Goal: Task Accomplishment & Management: Complete application form

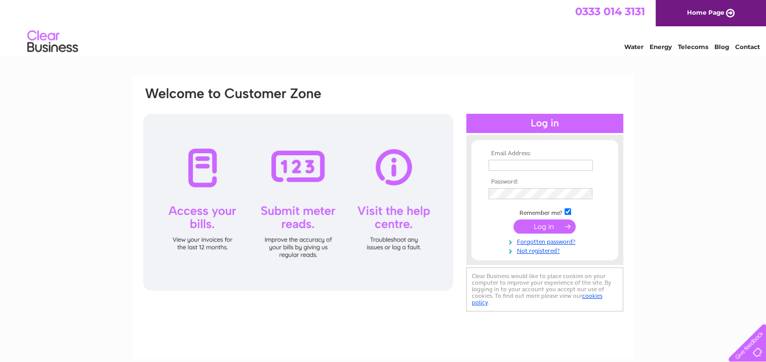
type input "frankie@coppertrees-ek.co.uk"
click at [551, 222] on input "submit" at bounding box center [544, 227] width 62 height 14
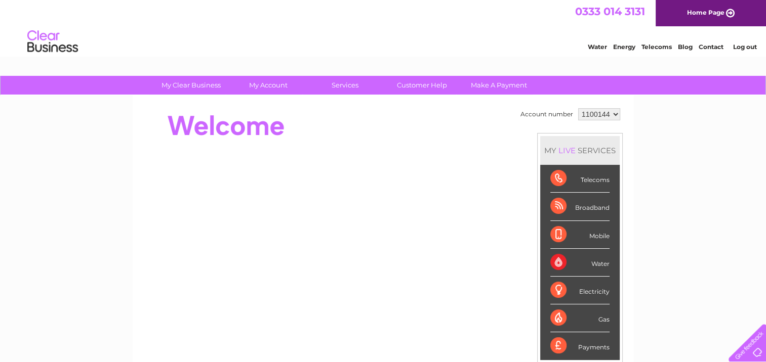
click at [594, 111] on select "1100144" at bounding box center [599, 114] width 42 height 12
click at [596, 45] on link "Water" at bounding box center [597, 47] width 19 height 8
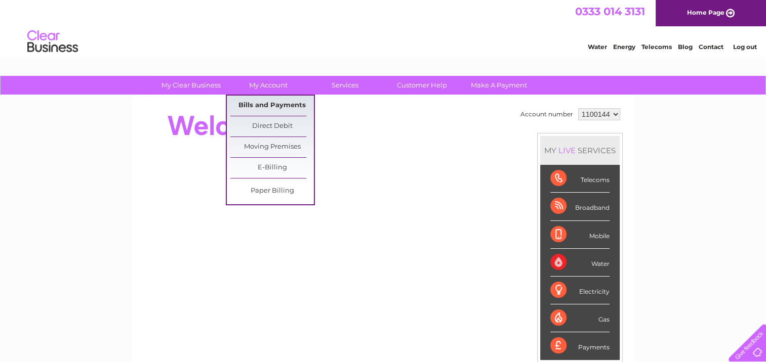
click at [251, 105] on link "Bills and Payments" at bounding box center [272, 106] width 84 height 20
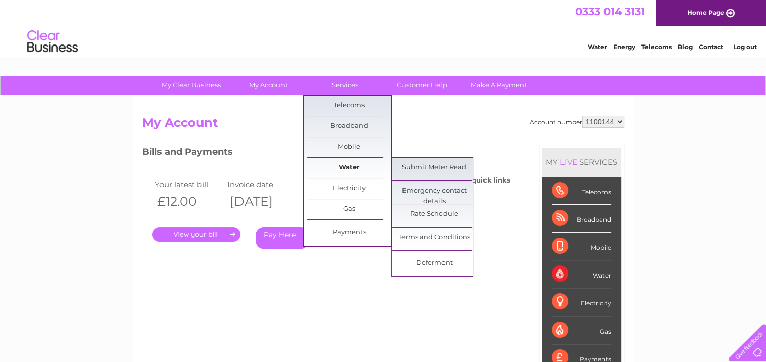
click at [332, 166] on link "Water" at bounding box center [349, 168] width 84 height 20
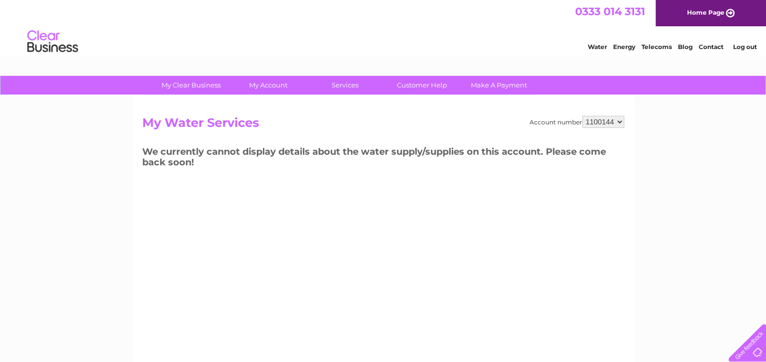
click at [617, 119] on select "1100144" at bounding box center [603, 122] width 42 height 12
click at [583, 116] on select "1100144" at bounding box center [603, 122] width 42 height 12
click at [434, 86] on link "Customer Help" at bounding box center [422, 85] width 84 height 19
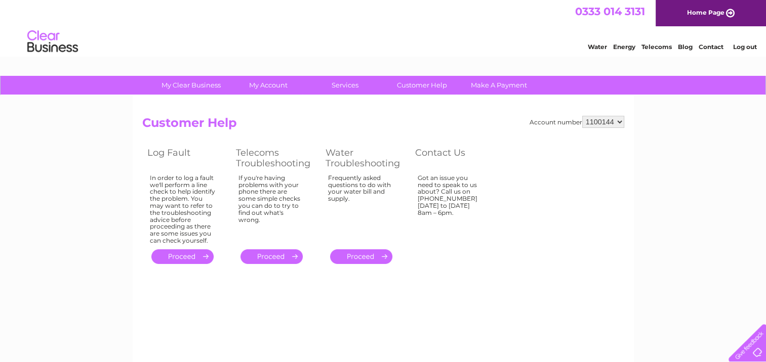
click at [366, 256] on link "." at bounding box center [361, 257] width 62 height 15
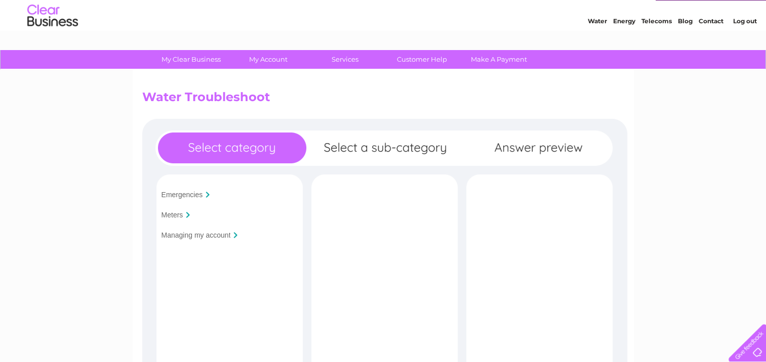
scroll to position [51, 0]
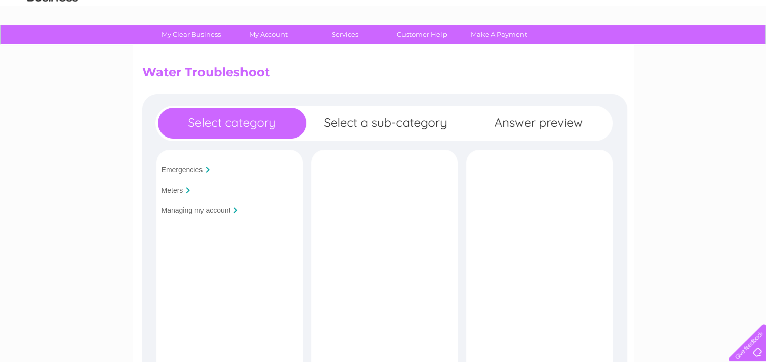
click at [193, 207] on input "Managing my account" at bounding box center [195, 211] width 69 height 8
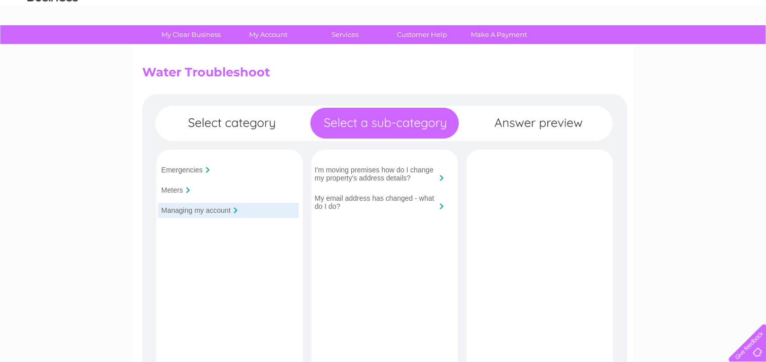
click at [357, 172] on input "I'm moving premises how do I change my property's address details?" at bounding box center [375, 174] width 121 height 16
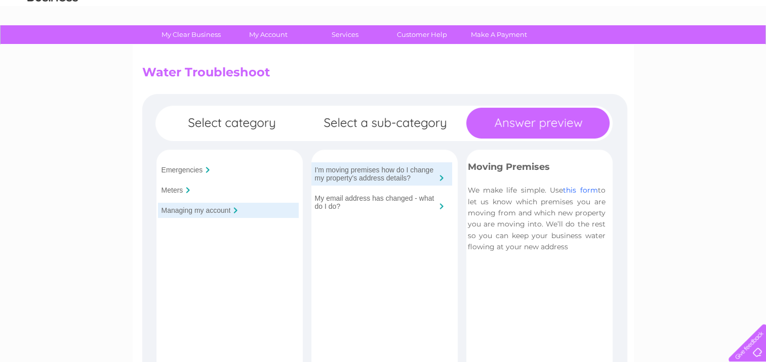
click at [577, 190] on link "this form" at bounding box center [580, 190] width 34 height 9
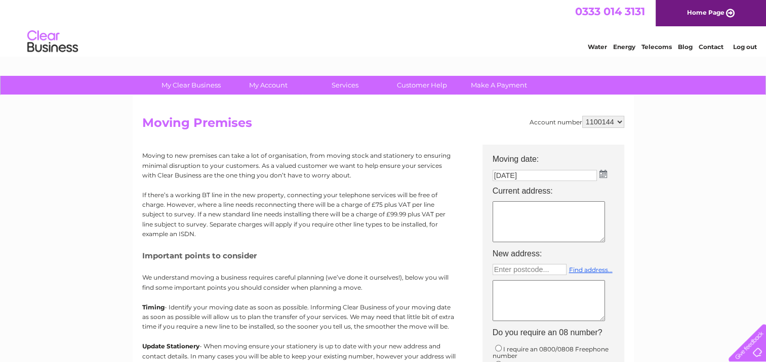
click at [604, 174] on img at bounding box center [603, 174] width 8 height 8
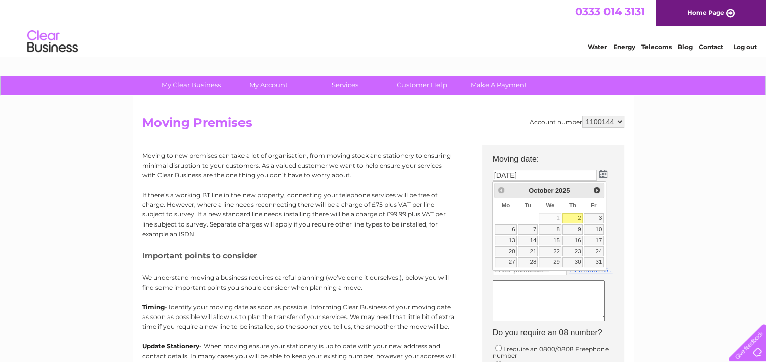
click at [499, 189] on div "Prev Next October 2025" at bounding box center [549, 190] width 110 height 15
click at [448, 132] on h2 "Moving Premises" at bounding box center [383, 125] width 482 height 19
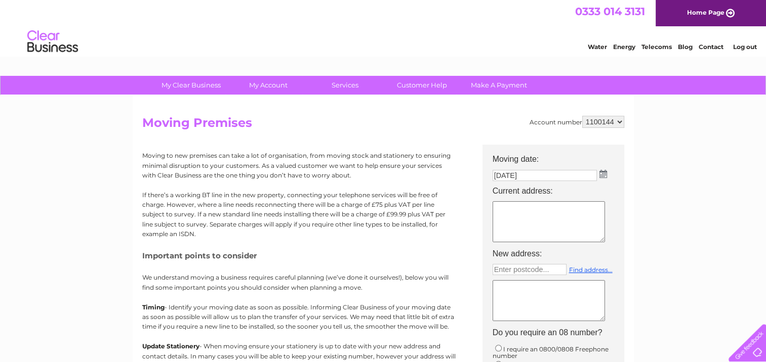
click at [703, 47] on link "Contact" at bounding box center [710, 47] width 25 height 8
